Goal: Task Accomplishment & Management: Use online tool/utility

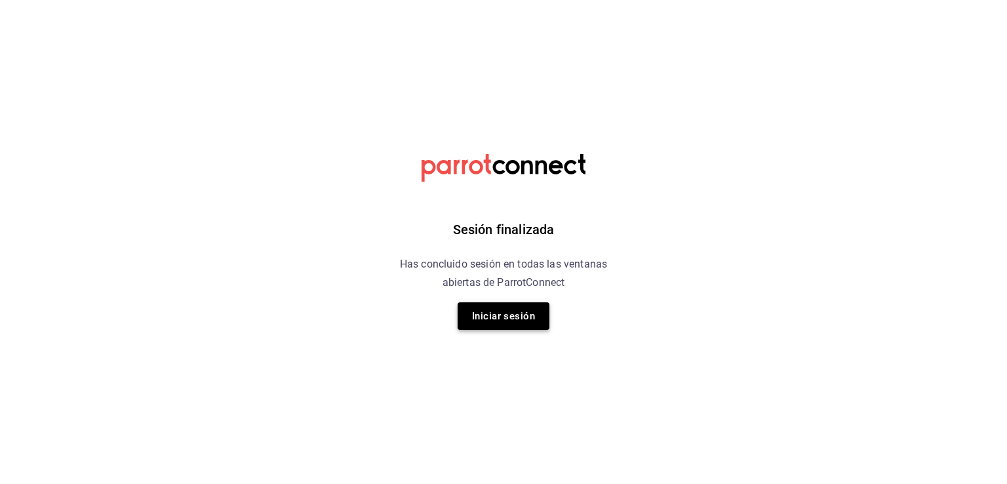
click at [516, 322] on button "Iniciar sesión" at bounding box center [503, 316] width 92 height 28
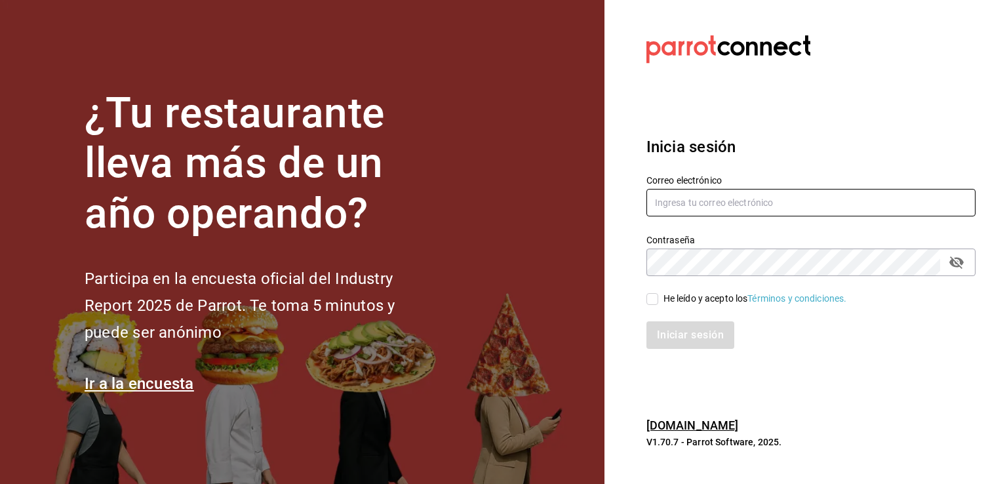
type input "[EMAIL_ADDRESS][DOMAIN_NAME]"
click at [953, 263] on icon "passwordField" at bounding box center [956, 262] width 14 height 12
click at [653, 301] on input "He leído y acepto los Términos y condiciones." at bounding box center [652, 299] width 12 height 12
checkbox input "true"
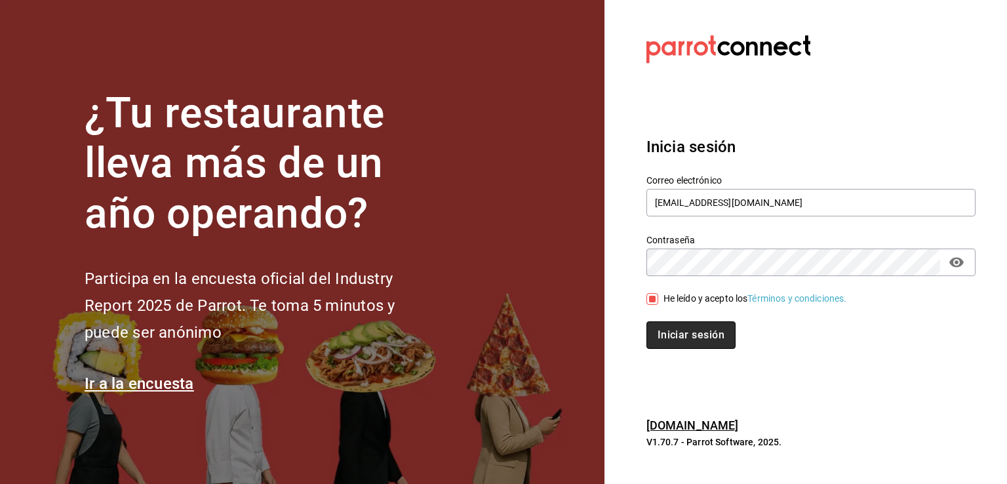
click at [708, 331] on button "Iniciar sesión" at bounding box center [690, 335] width 89 height 28
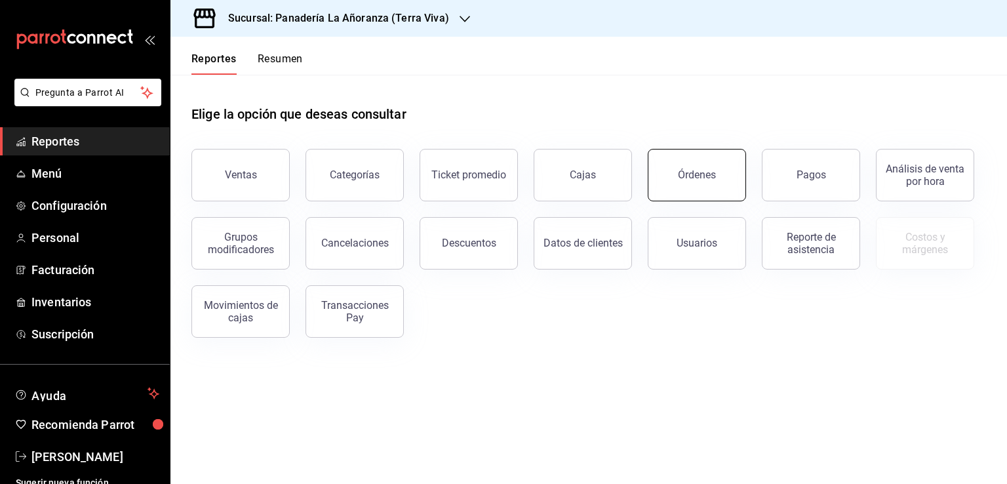
click at [688, 171] on div "Órdenes" at bounding box center [697, 174] width 38 height 12
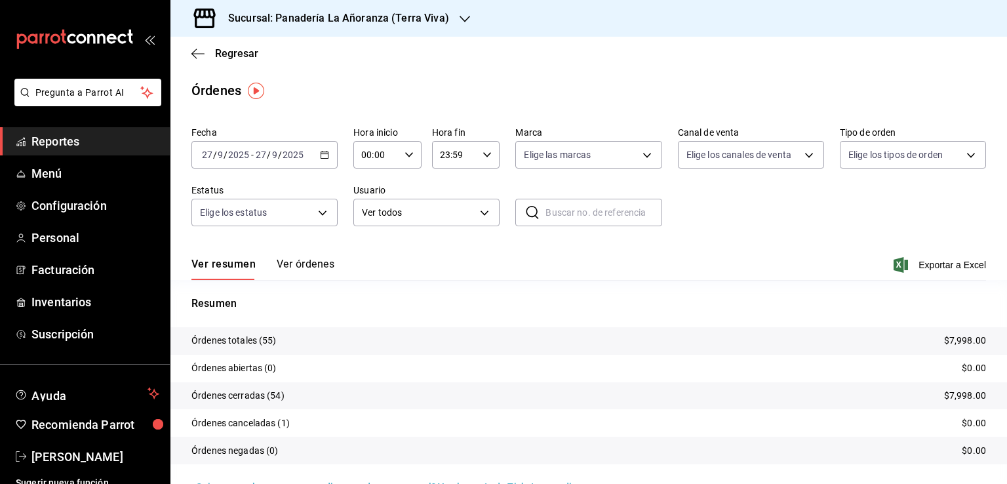
click at [448, 12] on div "Sucursal: Panadería La Añoranza (Terra Viva)" at bounding box center [328, 18] width 294 height 37
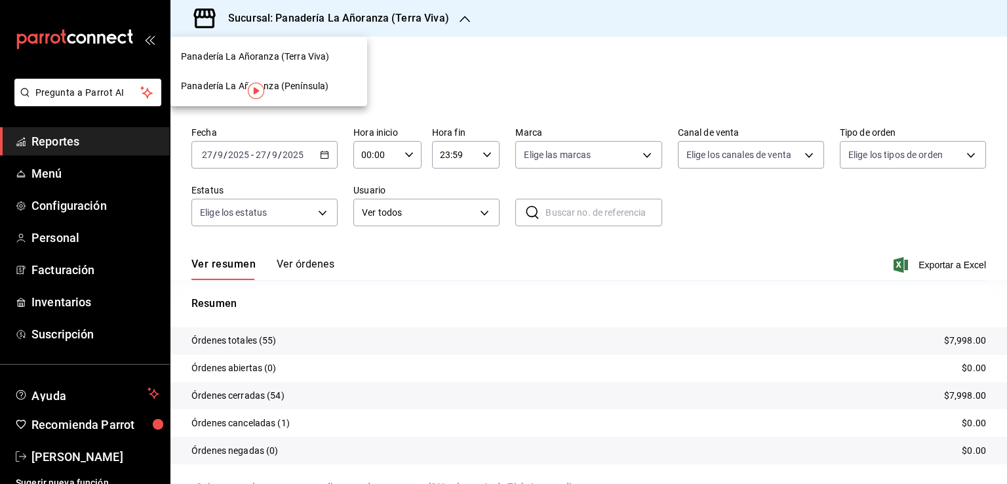
click at [294, 88] on span "Panadería La Añoranza (Península)" at bounding box center [254, 86] width 147 height 14
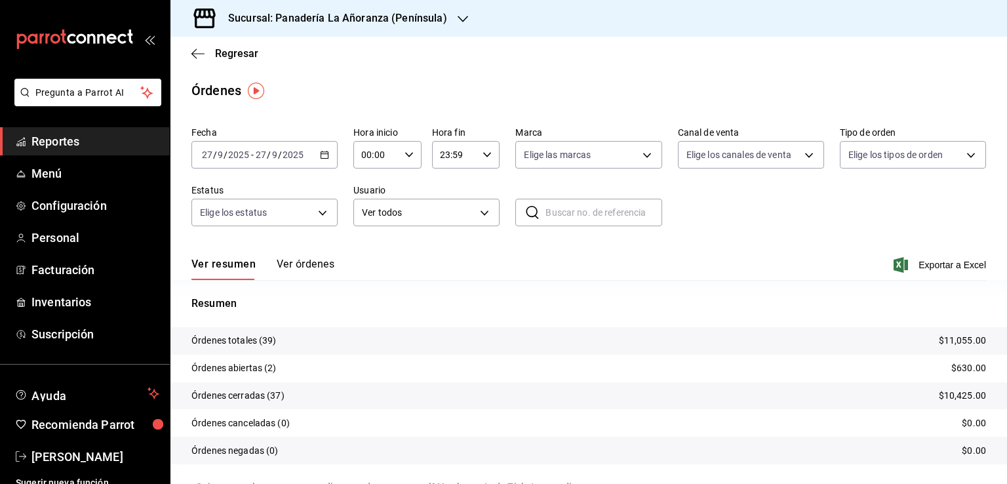
click at [52, 147] on span "Reportes" at bounding box center [95, 141] width 128 height 18
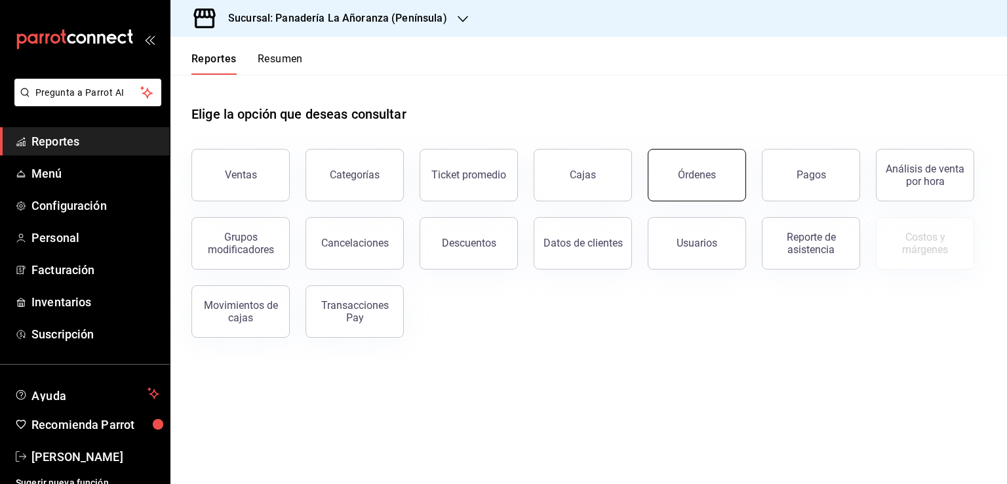
click at [657, 174] on button "Órdenes" at bounding box center [696, 175] width 98 height 52
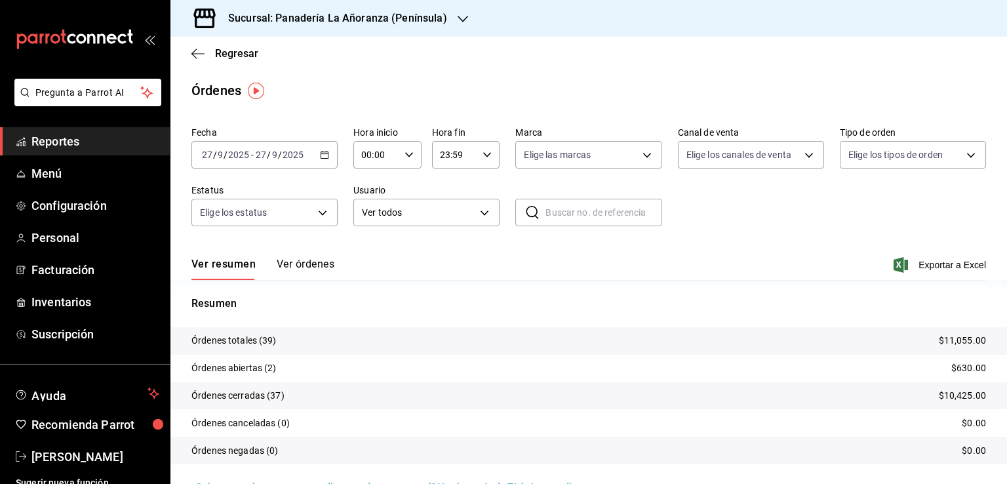
click at [431, 20] on h3 "Sucursal: Panadería La Añoranza (Península)" at bounding box center [332, 18] width 229 height 16
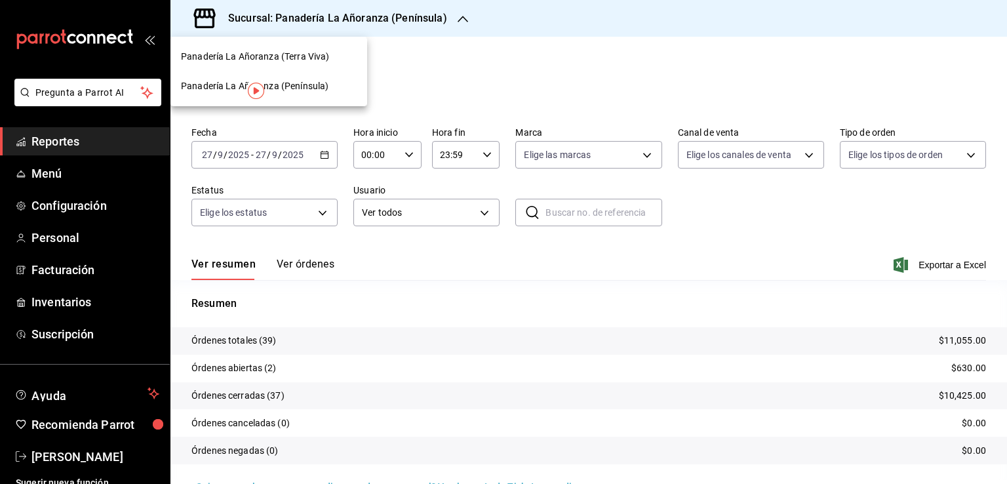
click at [313, 56] on span "Panadería La Añoranza (Terra Viva)" at bounding box center [255, 57] width 148 height 14
